Goal: Check status: Check status

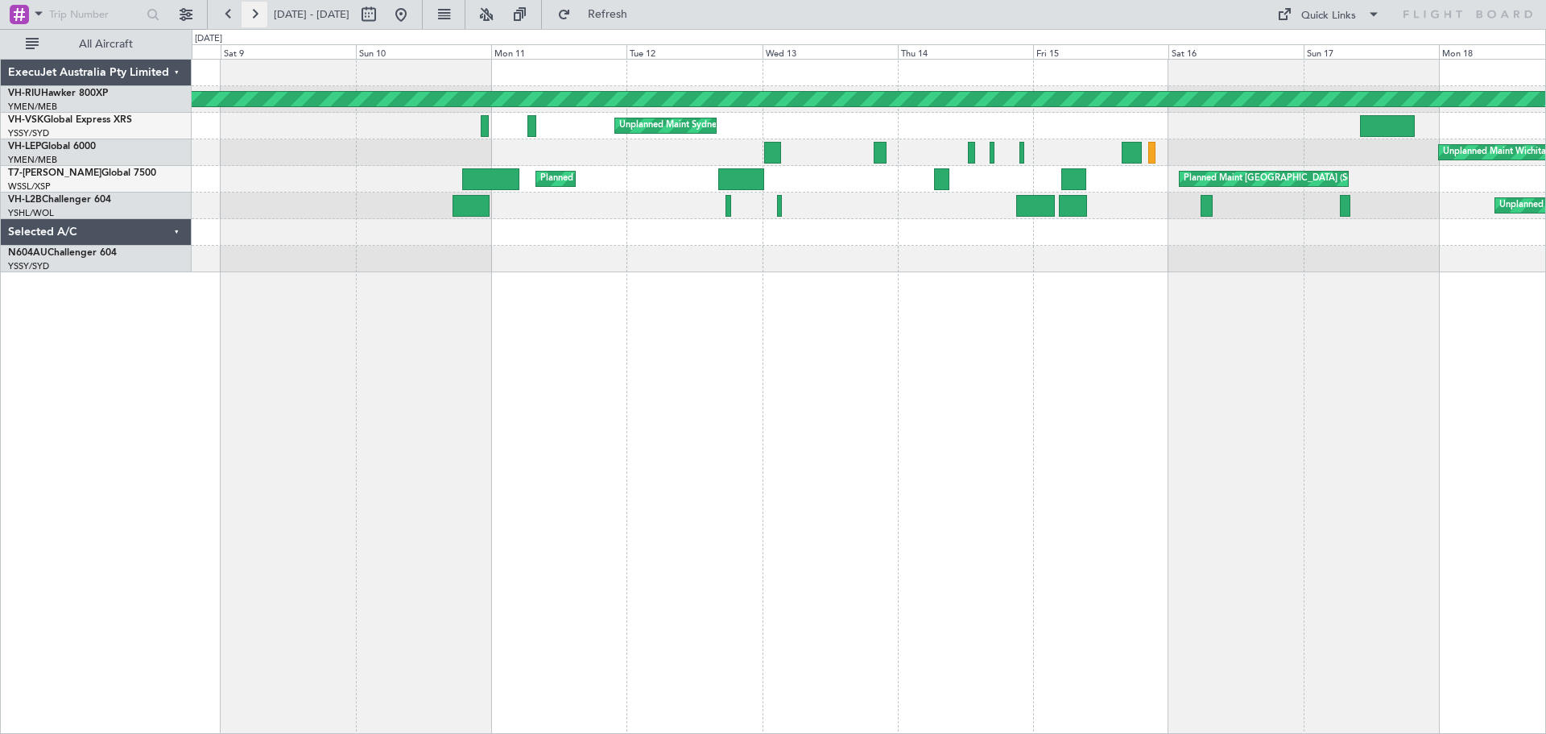
click at [262, 19] on button at bounding box center [255, 15] width 26 height 26
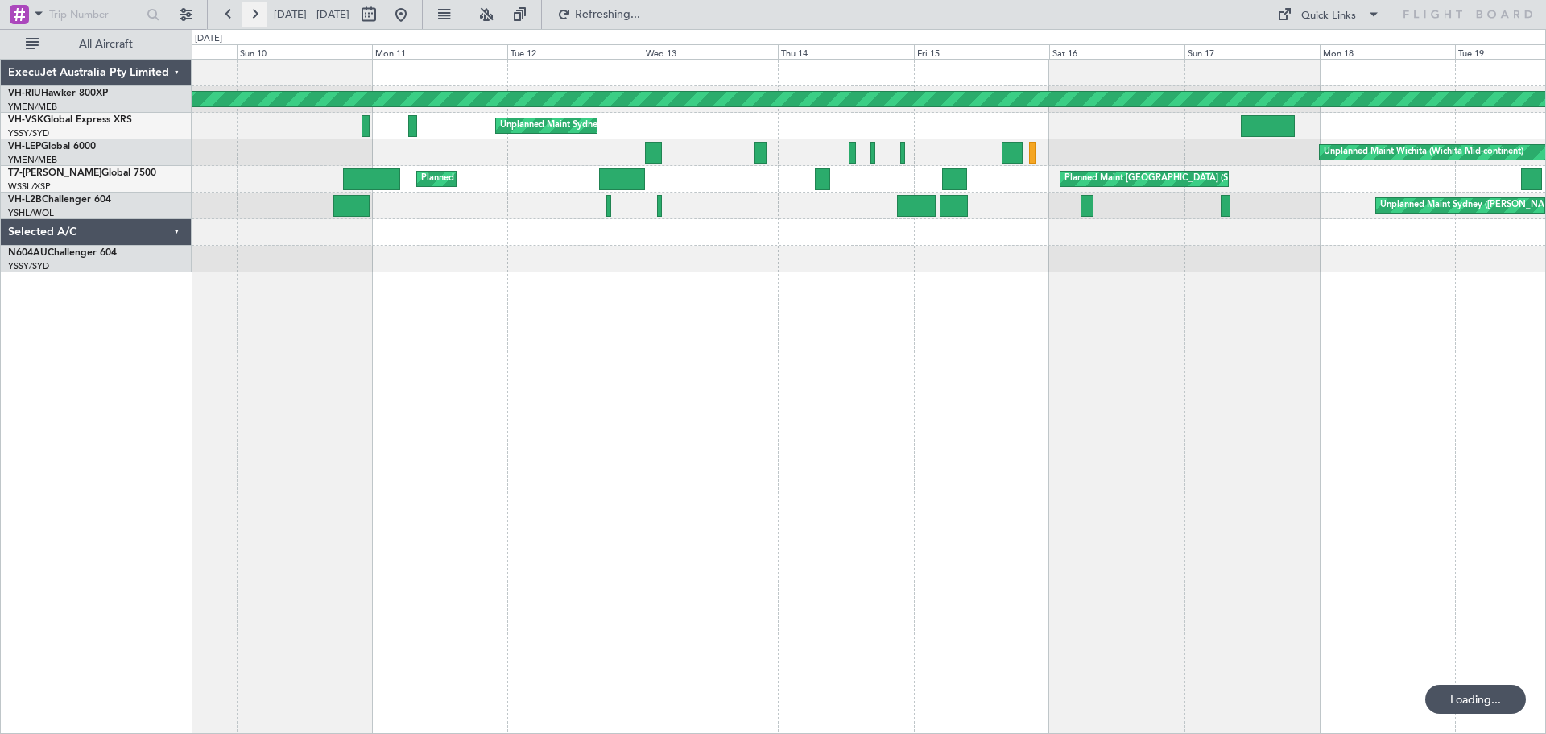
click at [262, 19] on button at bounding box center [255, 15] width 26 height 26
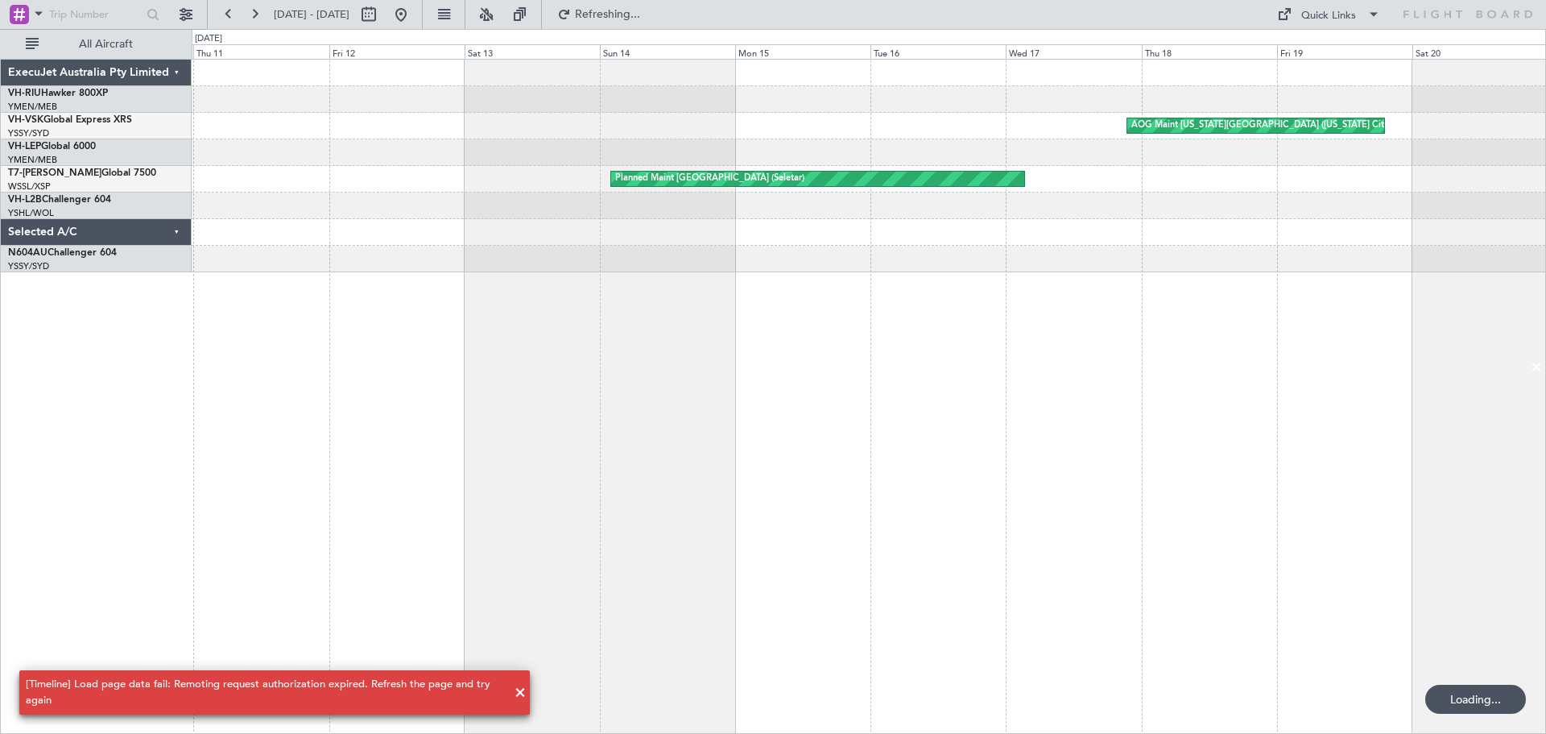
click at [747, 238] on div at bounding box center [869, 232] width 1354 height 27
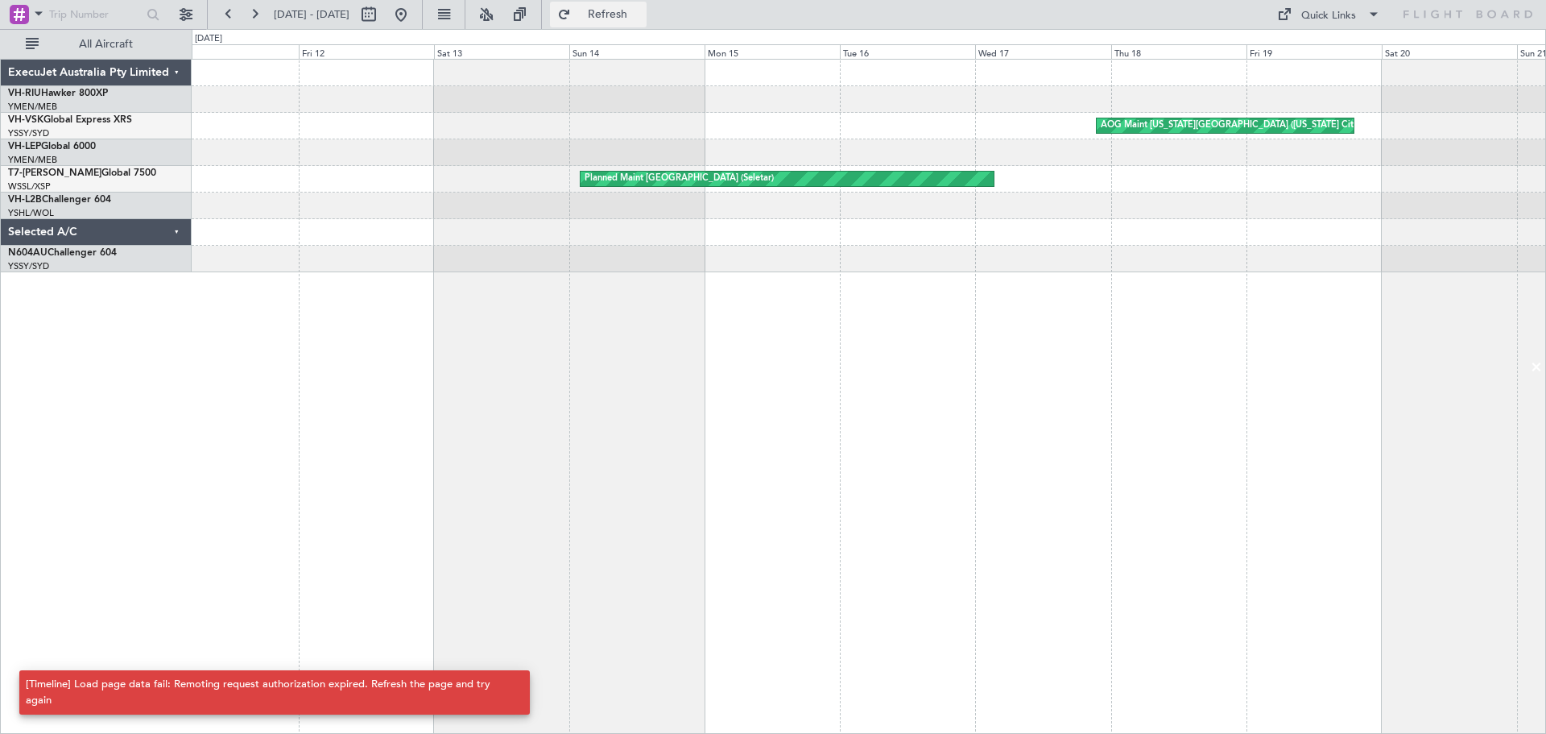
click at [642, 9] on span "Refresh" at bounding box center [608, 14] width 68 height 11
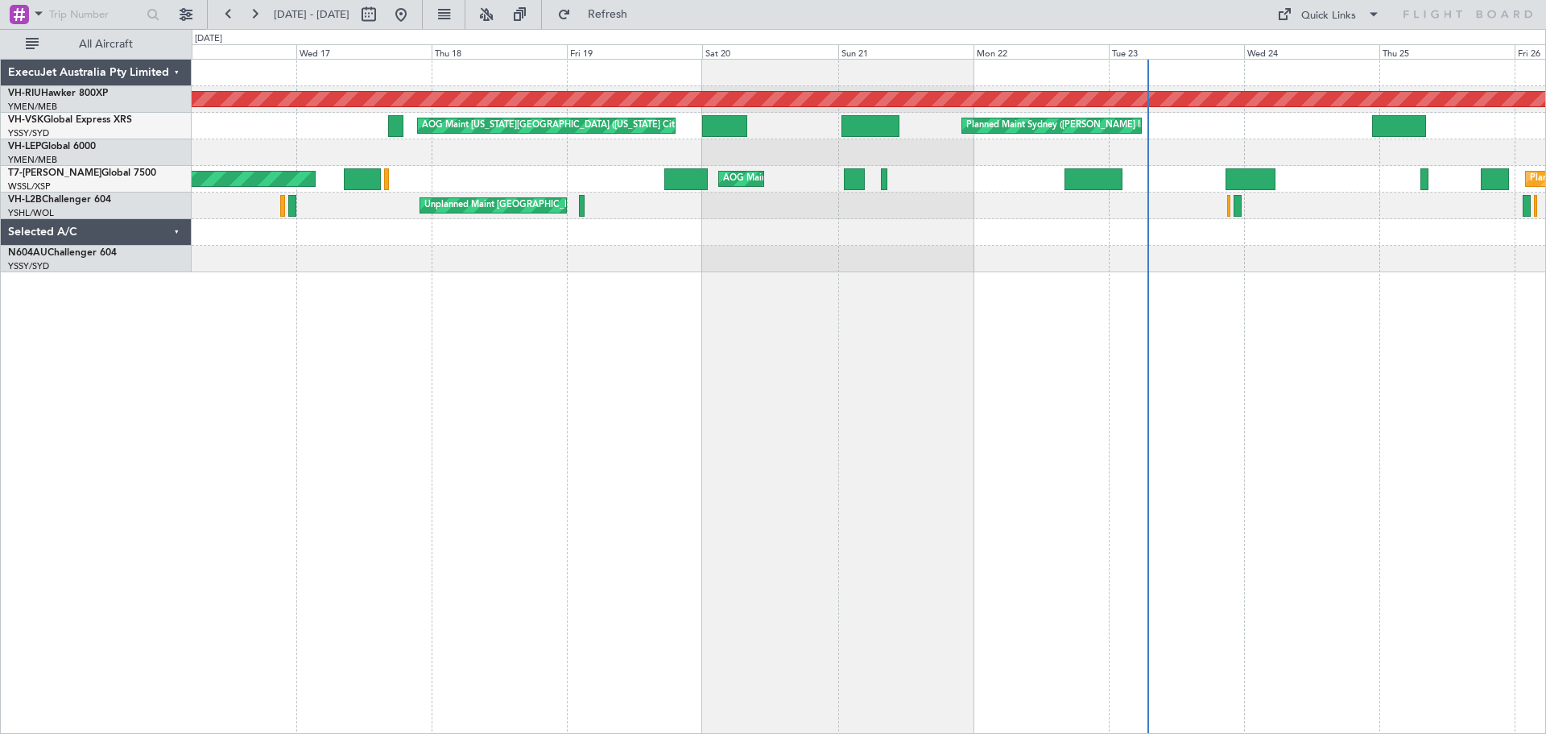
click at [616, 157] on div at bounding box center [869, 152] width 1354 height 27
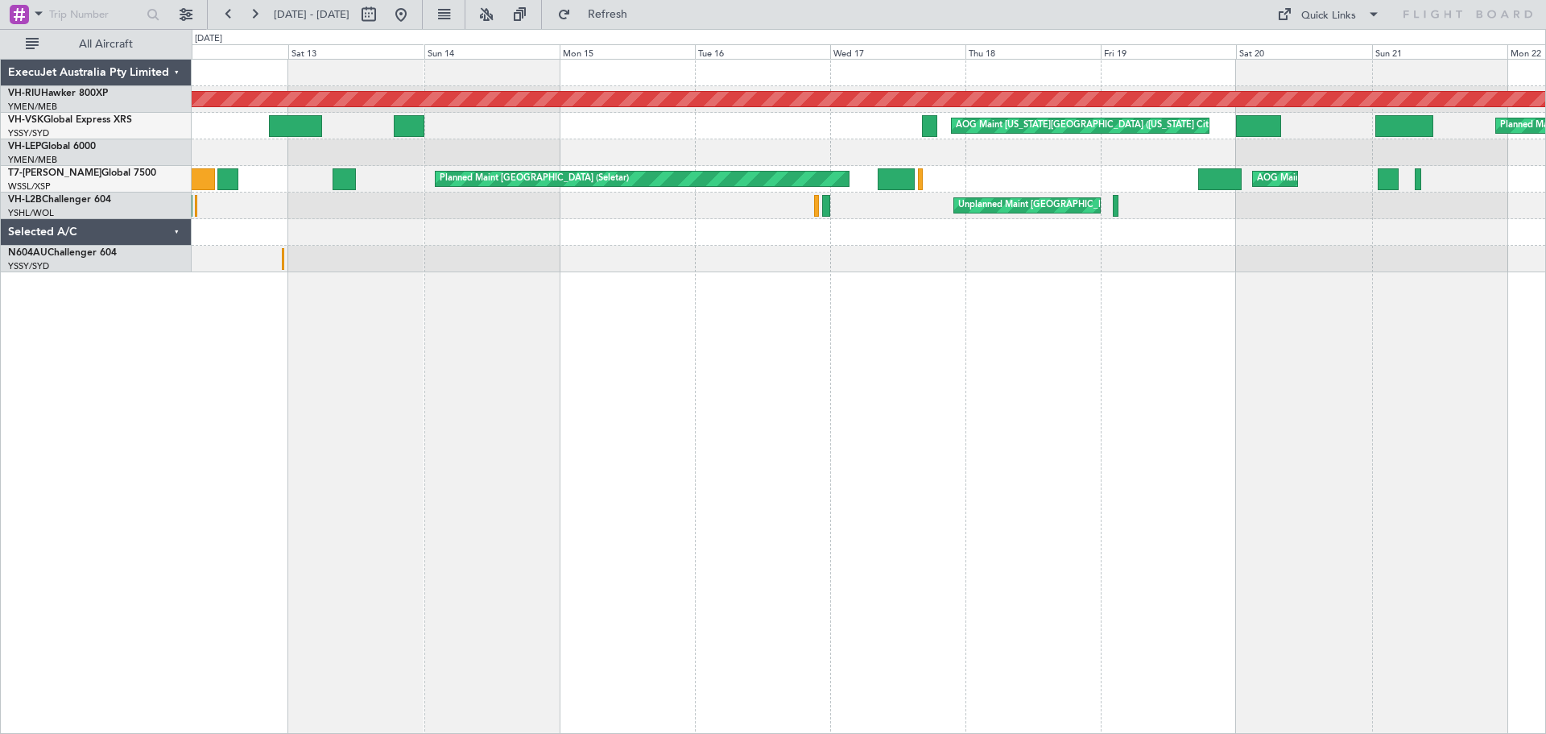
click at [783, 144] on div "Planned Maint [GEOGRAPHIC_DATA] ([GEOGRAPHIC_DATA]) Planned Maint Sydney ([PERS…" at bounding box center [869, 166] width 1354 height 213
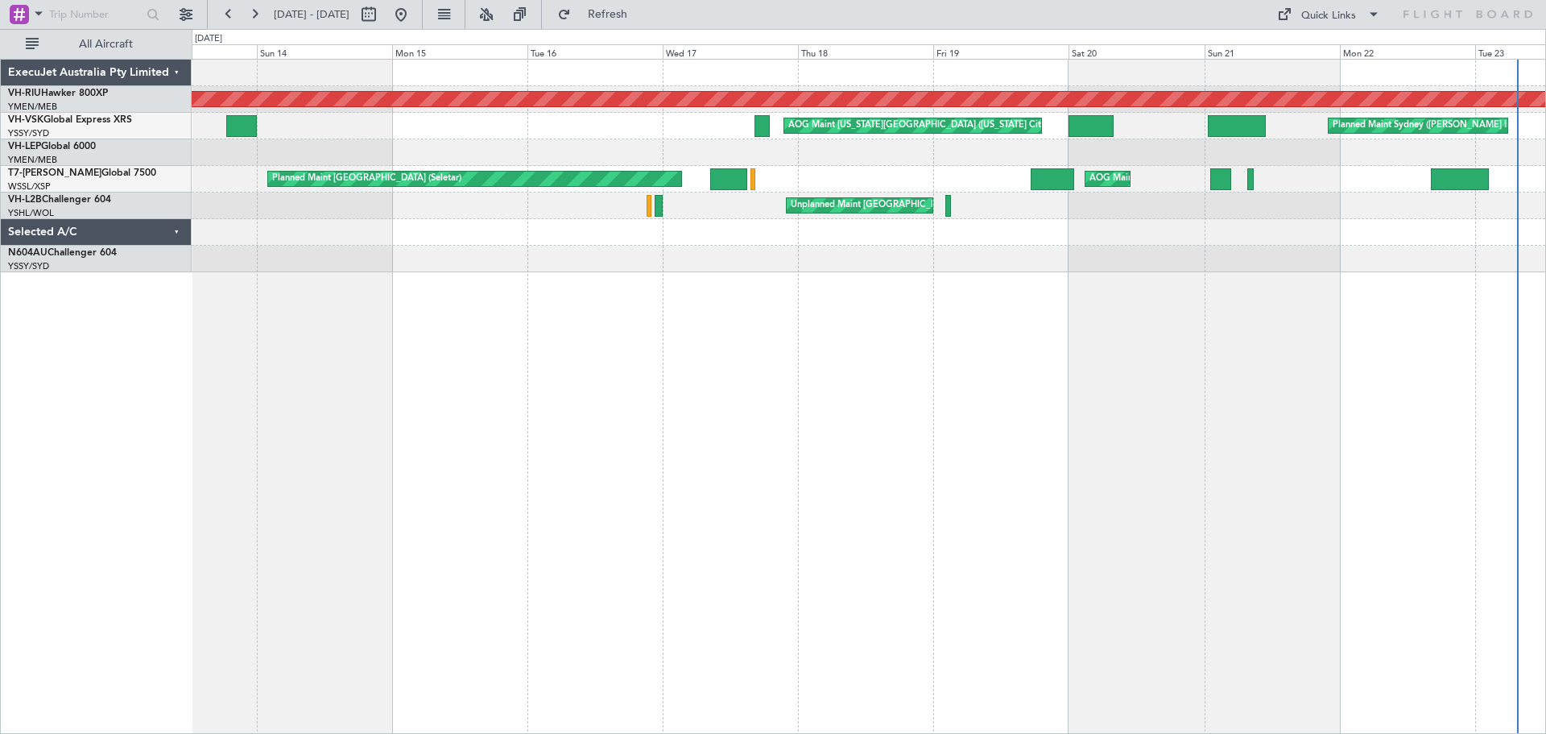
click at [566, 297] on div "Planned Maint [GEOGRAPHIC_DATA] ([GEOGRAPHIC_DATA]) AOG Maint [US_STATE][GEOGRA…" at bounding box center [869, 396] width 1354 height 675
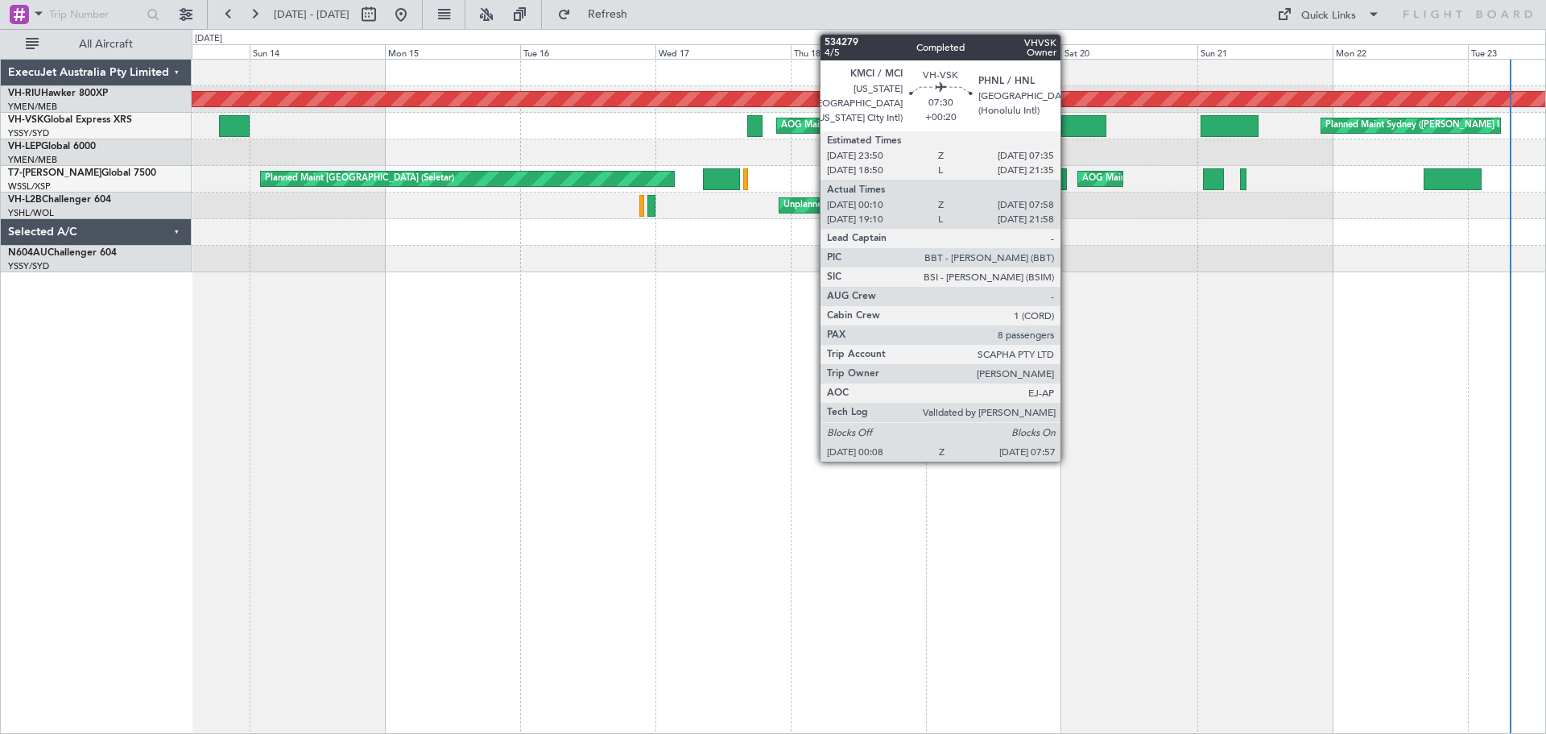
click at [1068, 121] on div at bounding box center [1083, 126] width 44 height 22
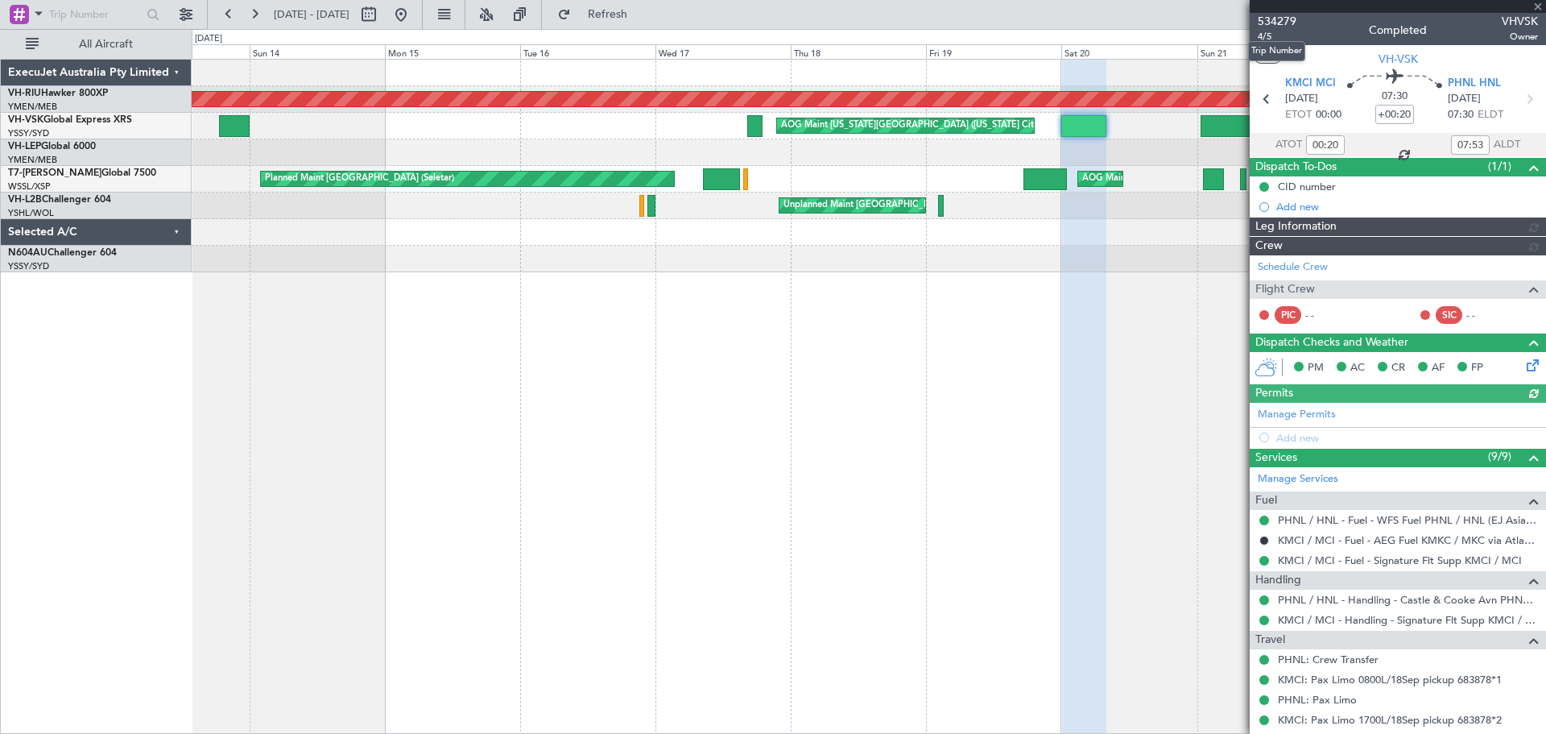
type input "[PERSON_NAME] (LEU)"
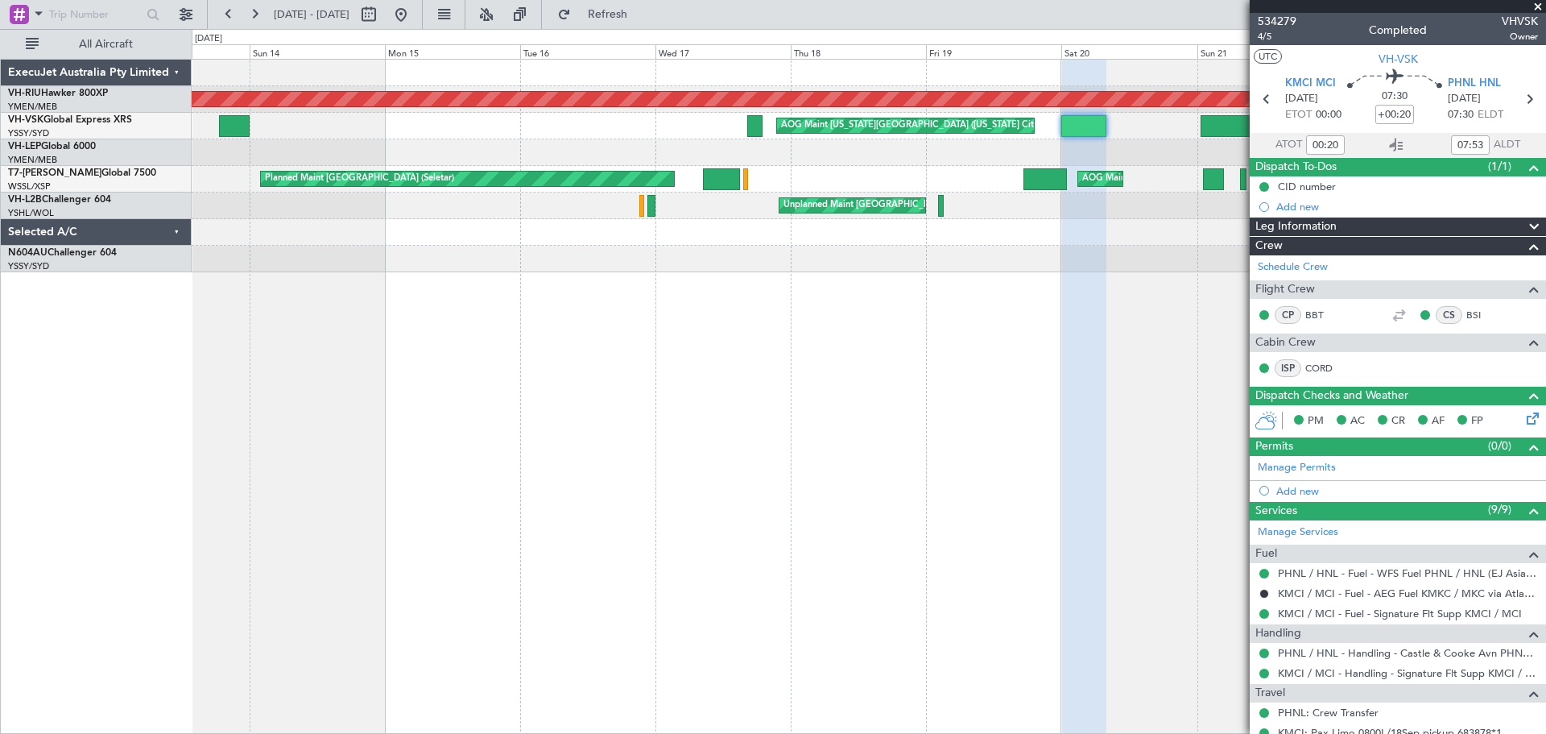
type input "[PERSON_NAME] (LEU)"
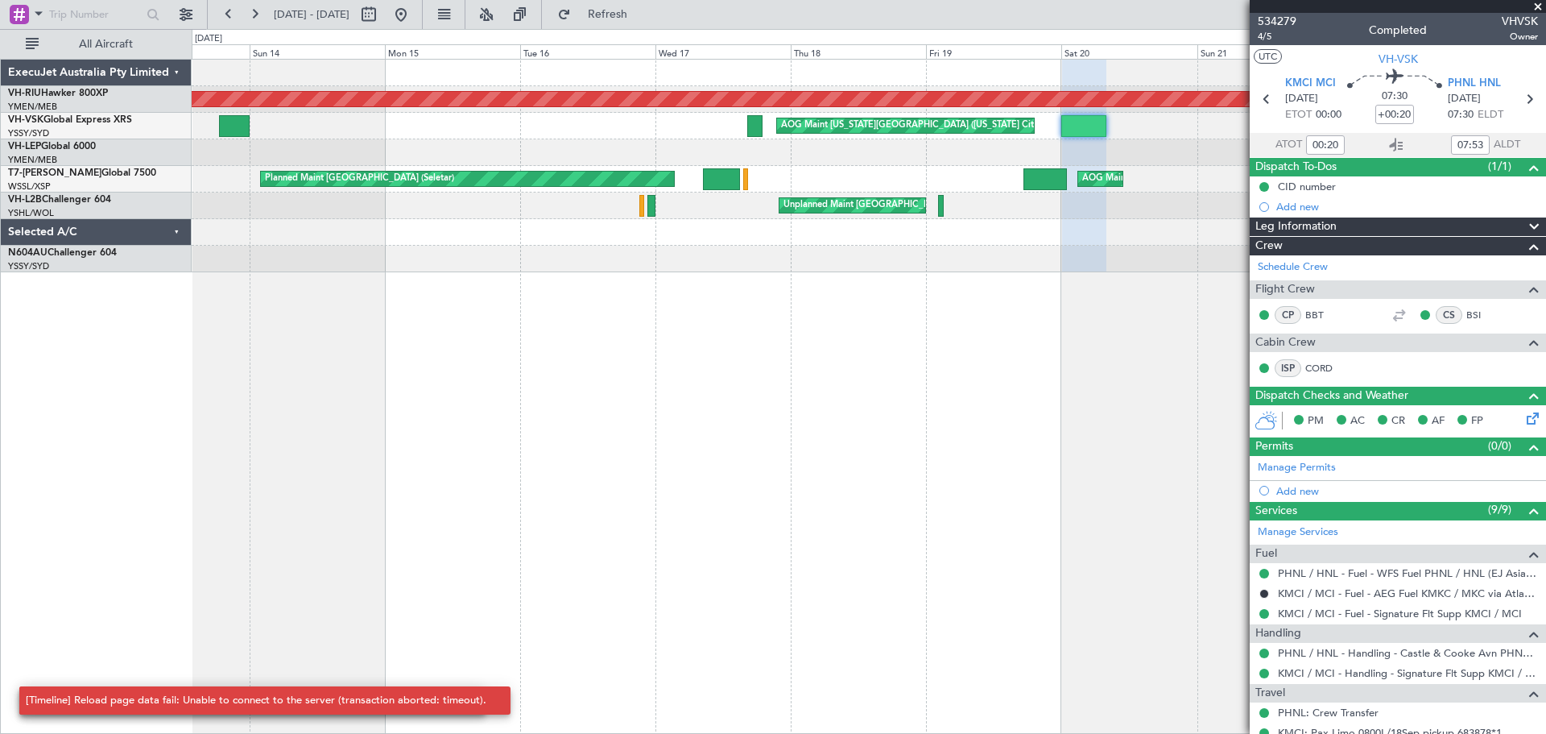
type input "[PERSON_NAME] (LEU)"
